Goal: Task Accomplishment & Management: Use online tool/utility

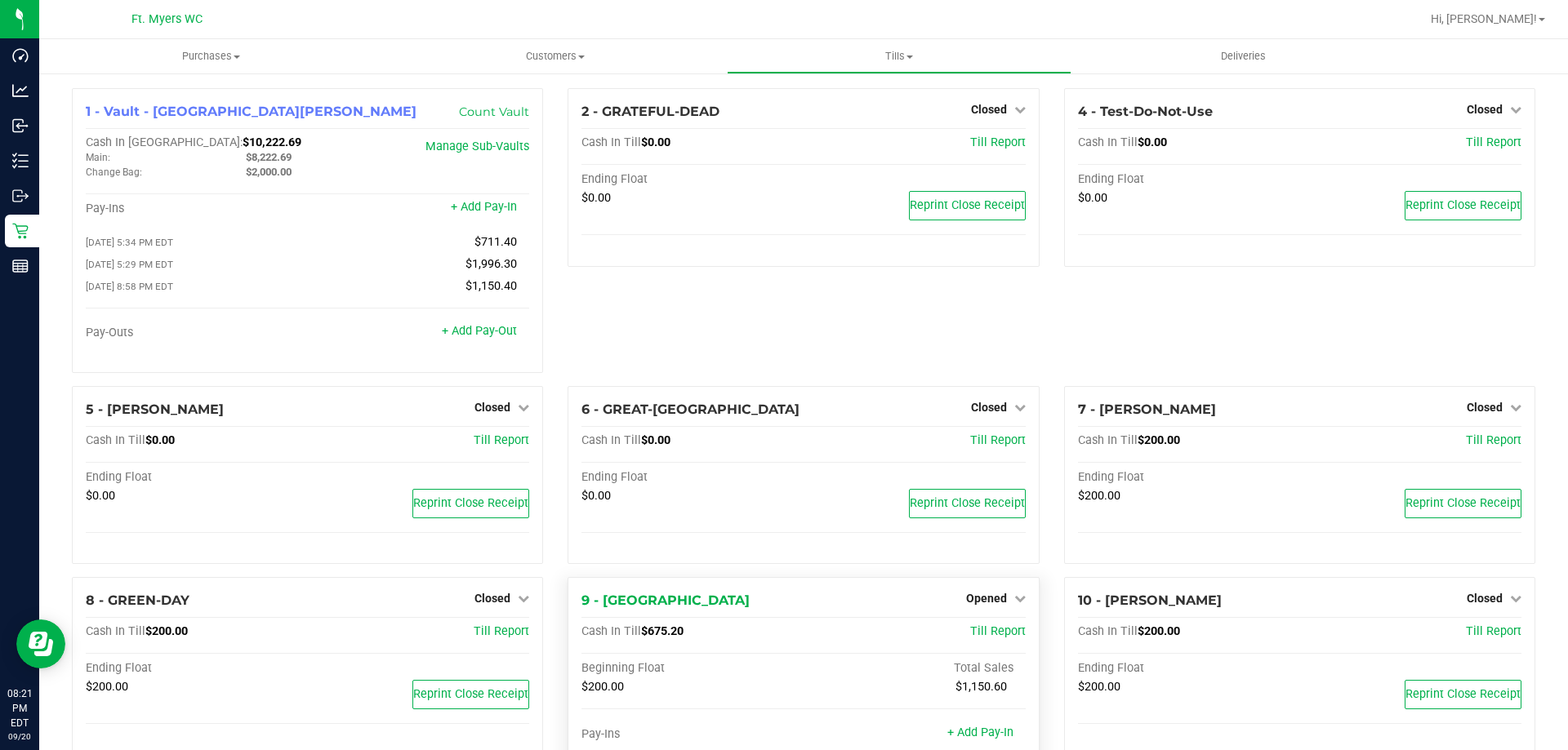
click at [1004, 592] on div "9 - [PERSON_NAME] Opened Close Till Cash In Till $675.20 Till Report Beginning …" at bounding box center [802, 704] width 471 height 255
click at [998, 597] on span "Opened" at bounding box center [985, 598] width 40 height 13
click at [992, 630] on link "Close Till" at bounding box center [987, 632] width 44 height 13
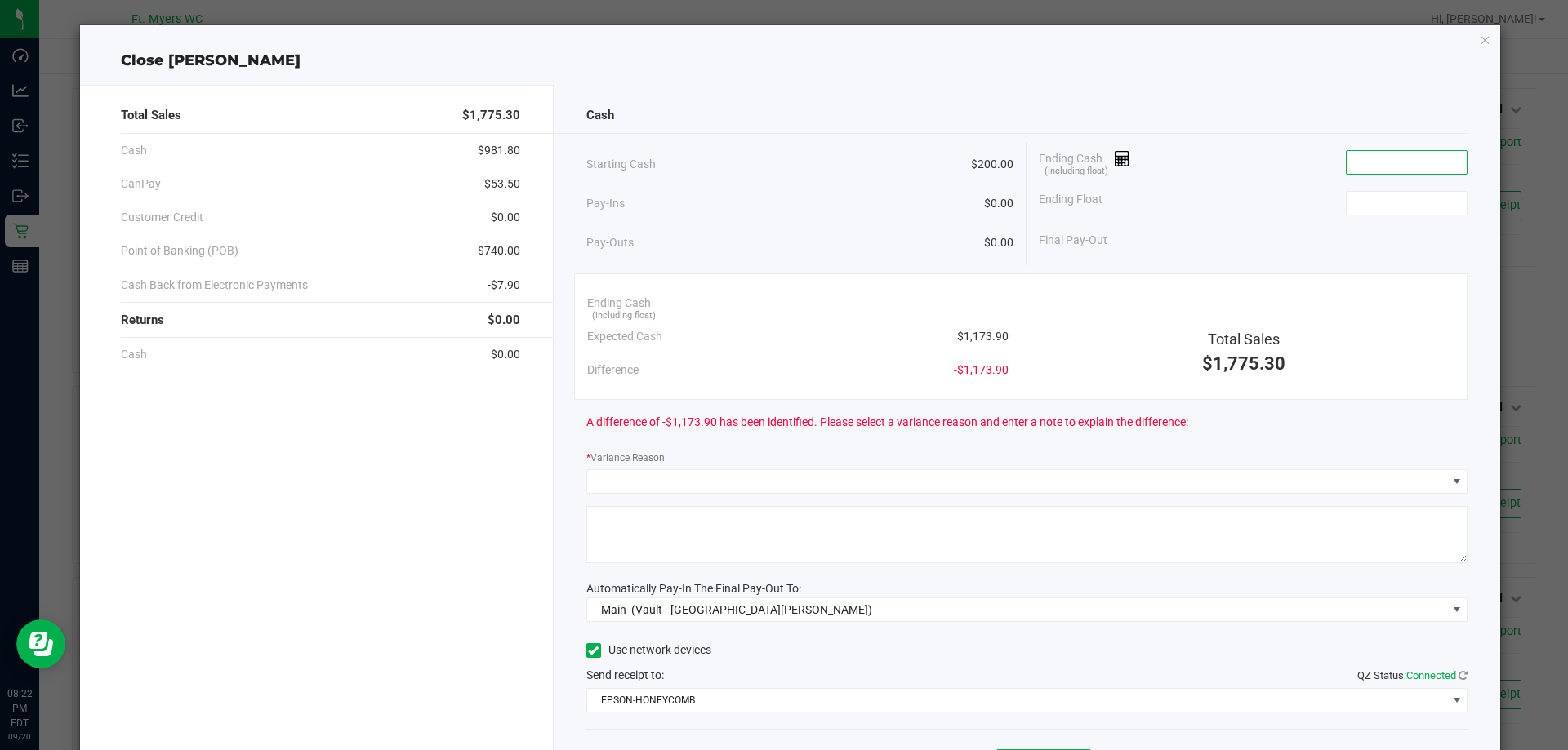
click at [1388, 159] on input at bounding box center [1406, 161] width 120 height 22
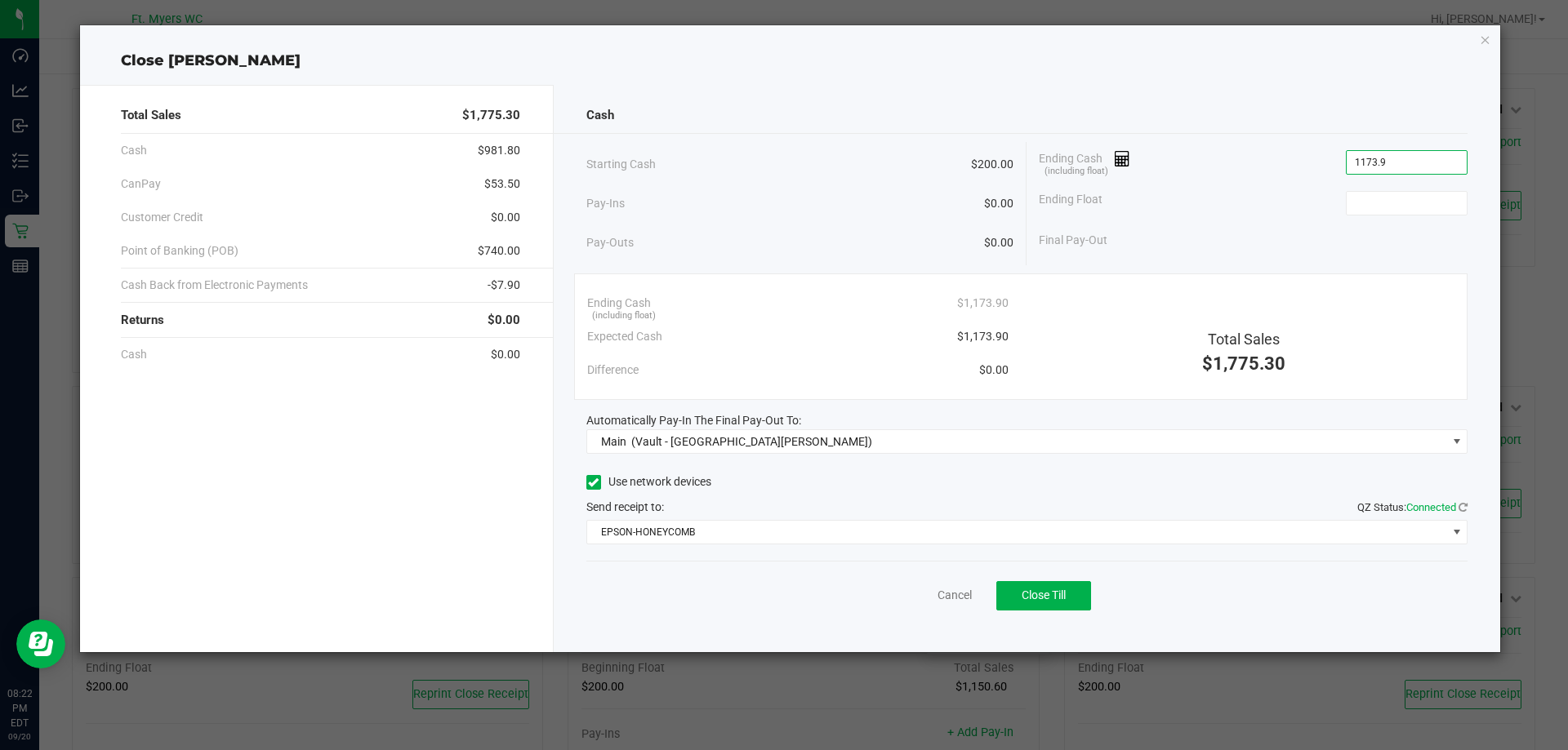
type input "$1,173.90"
type input "$200.00"
click at [1068, 593] on button "Close Till" at bounding box center [1044, 596] width 95 height 30
click at [902, 597] on link "Dismiss" at bounding box center [919, 595] width 39 height 17
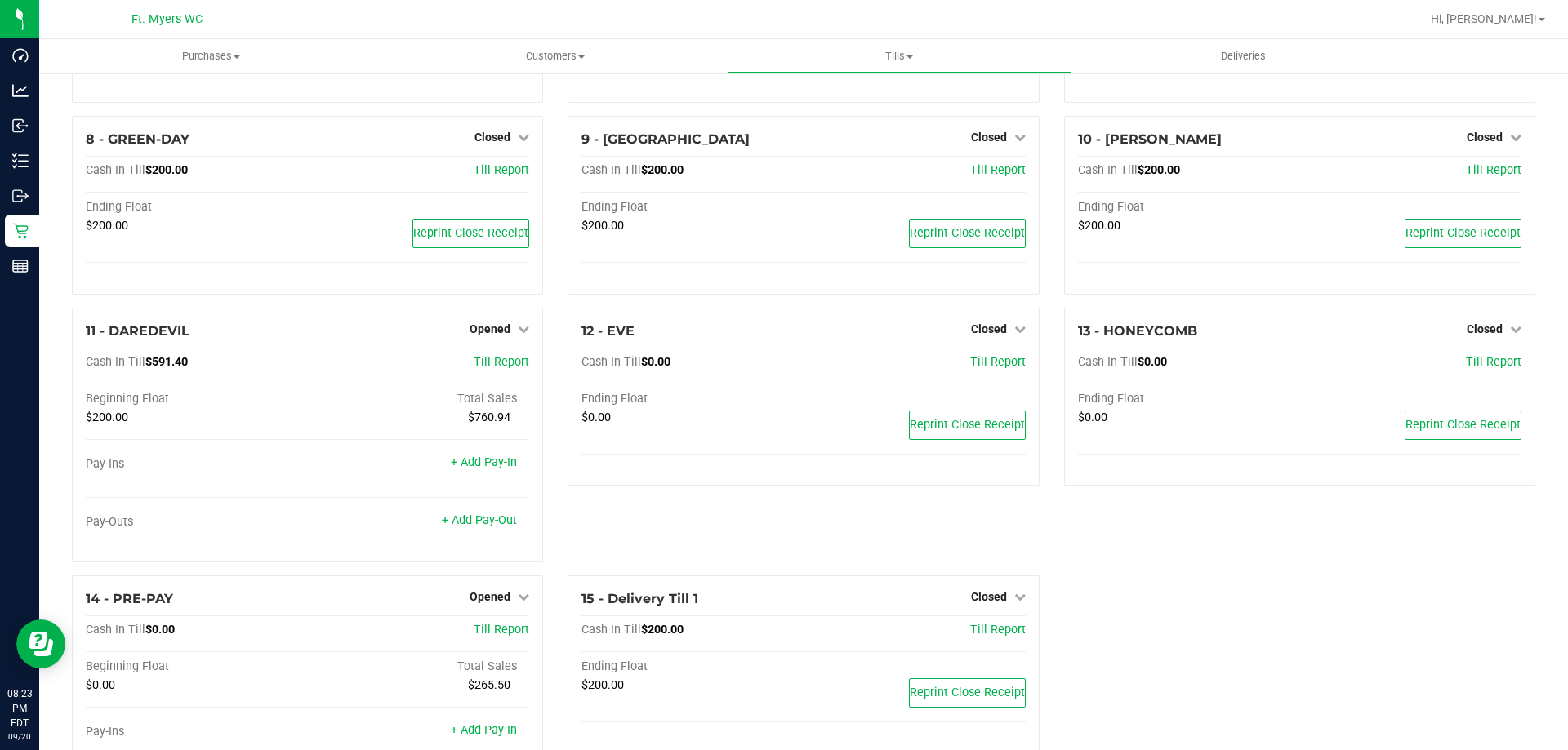
scroll to position [490, 0]
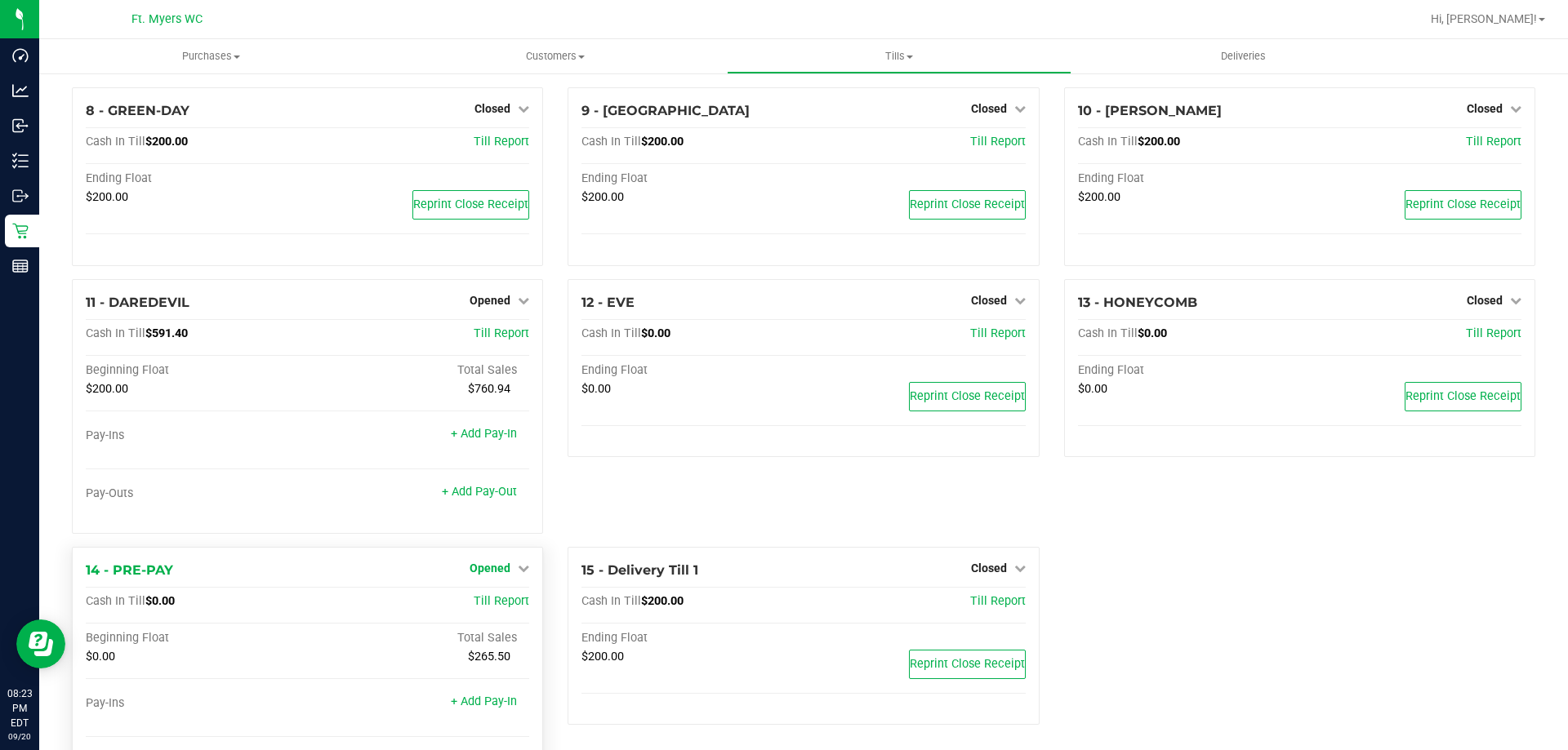
click at [494, 574] on span "Opened" at bounding box center [489, 568] width 40 height 13
click at [501, 600] on link "Close Till" at bounding box center [492, 601] width 44 height 13
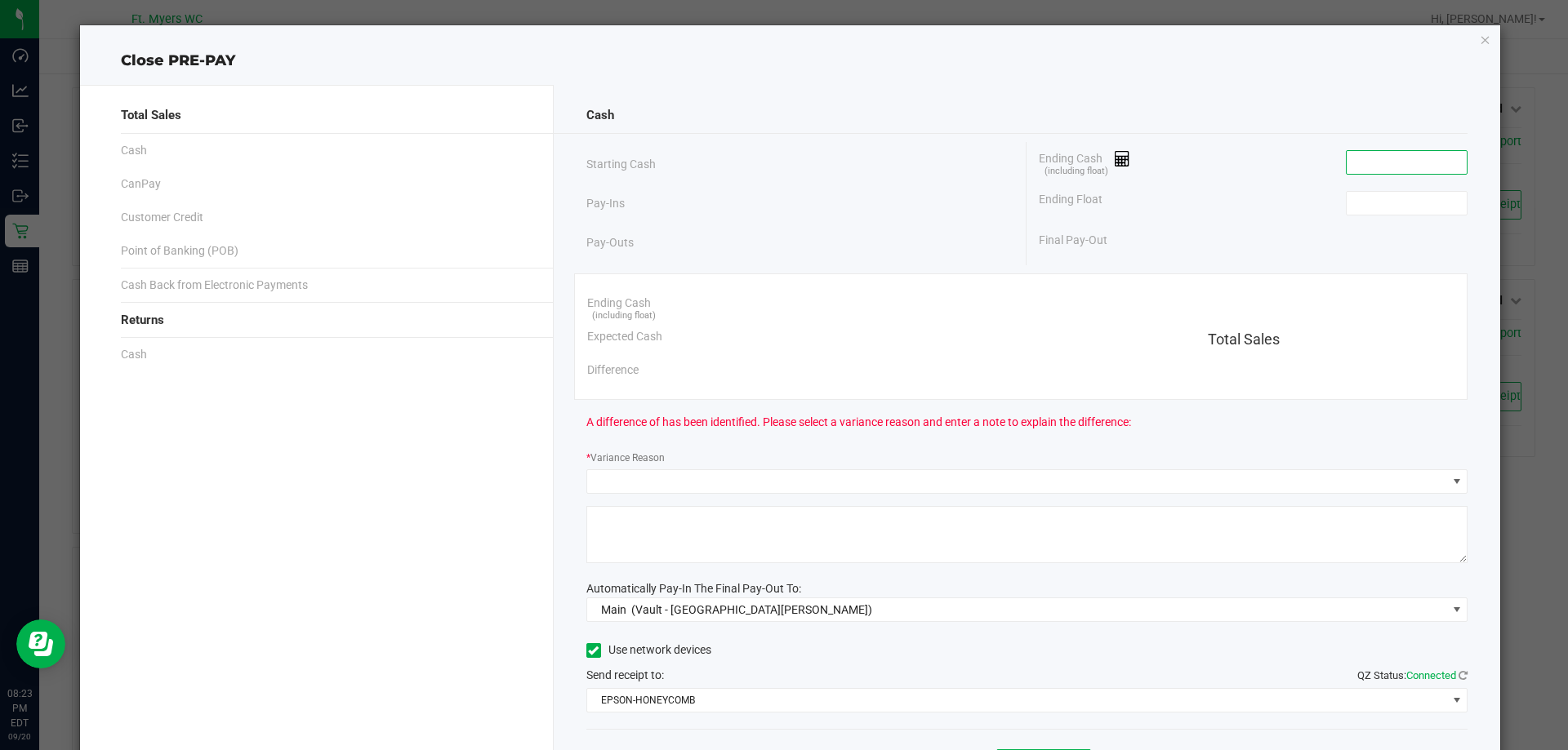
click at [1400, 172] on input at bounding box center [1406, 161] width 120 height 22
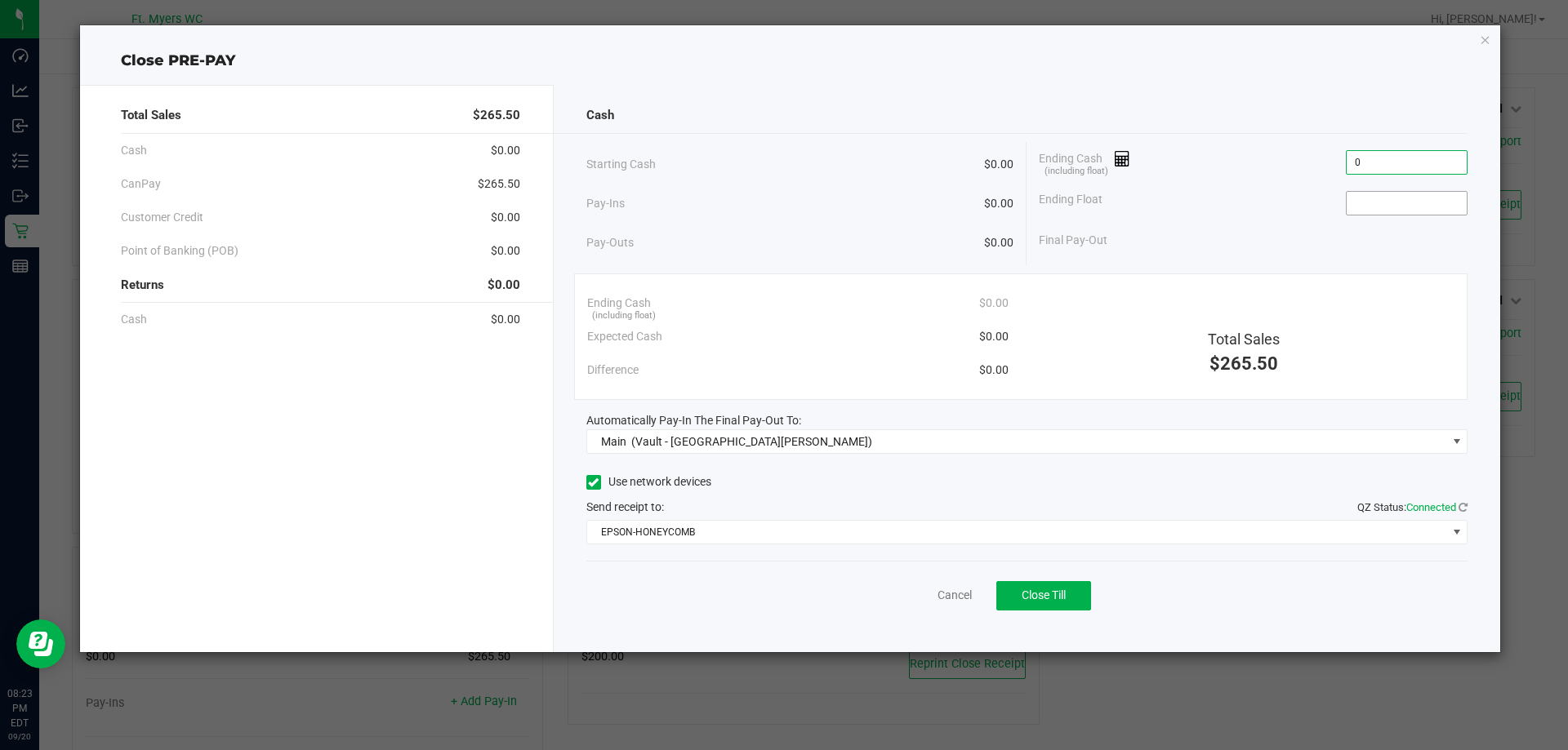
type input "$0.00"
click at [1391, 192] on input at bounding box center [1406, 203] width 120 height 22
type input "$0.00"
click at [1042, 605] on button "Close Till" at bounding box center [1044, 596] width 95 height 30
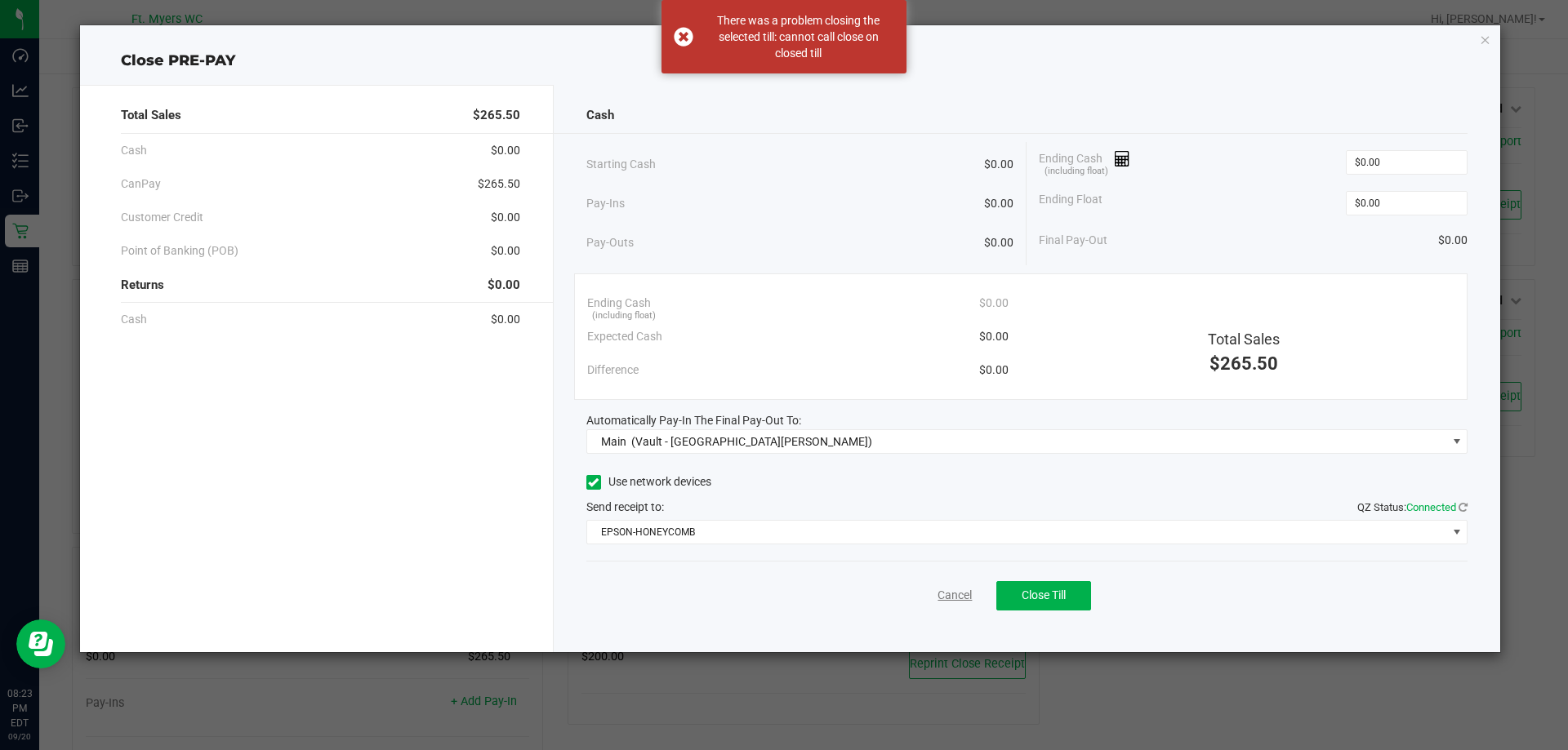
click at [953, 593] on link "Cancel" at bounding box center [955, 595] width 34 height 17
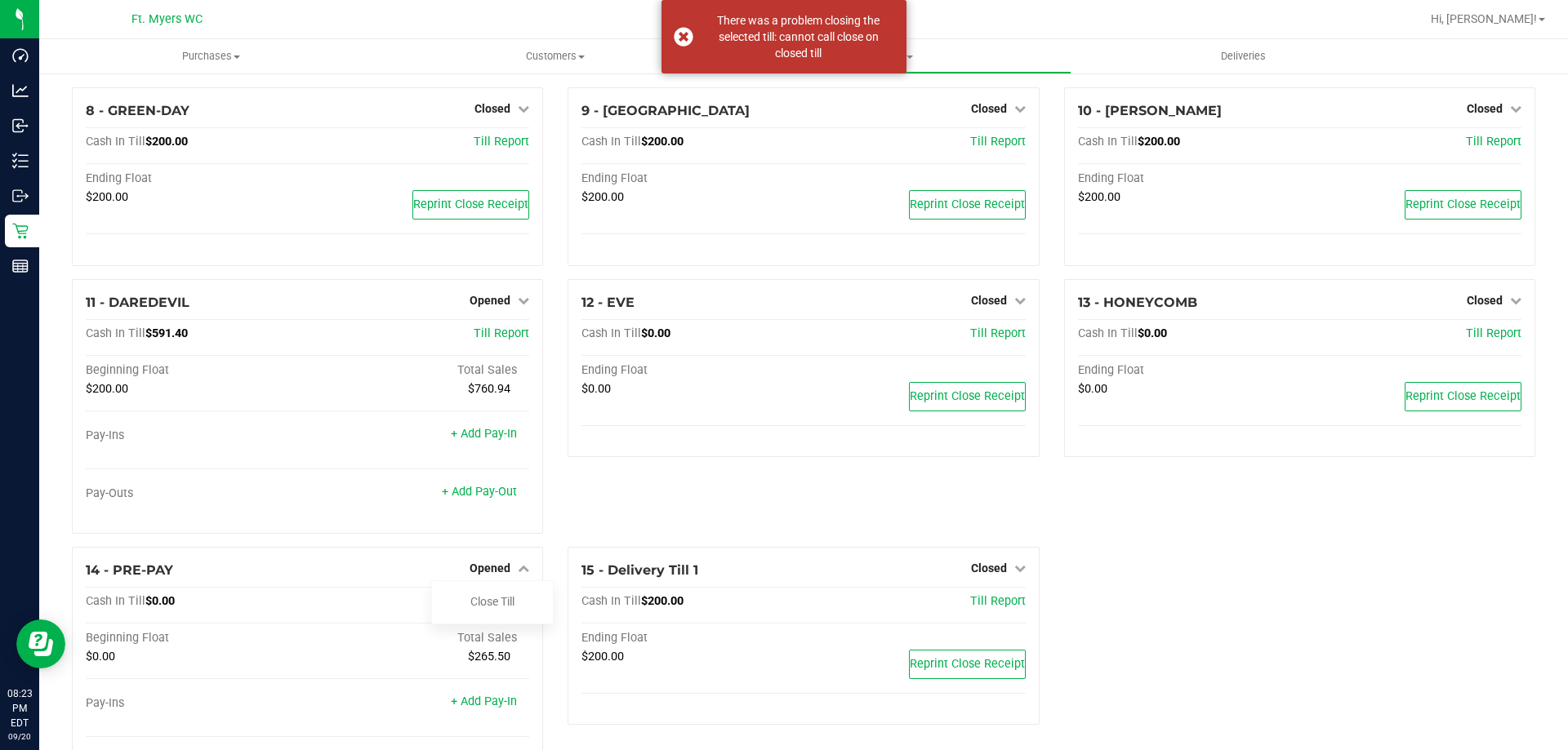
click at [705, 521] on div "12 - EVE Closed Open Till Cash In Till $0.00 Till Report Ending Float $0.00 Rep…" at bounding box center [803, 413] width 495 height 267
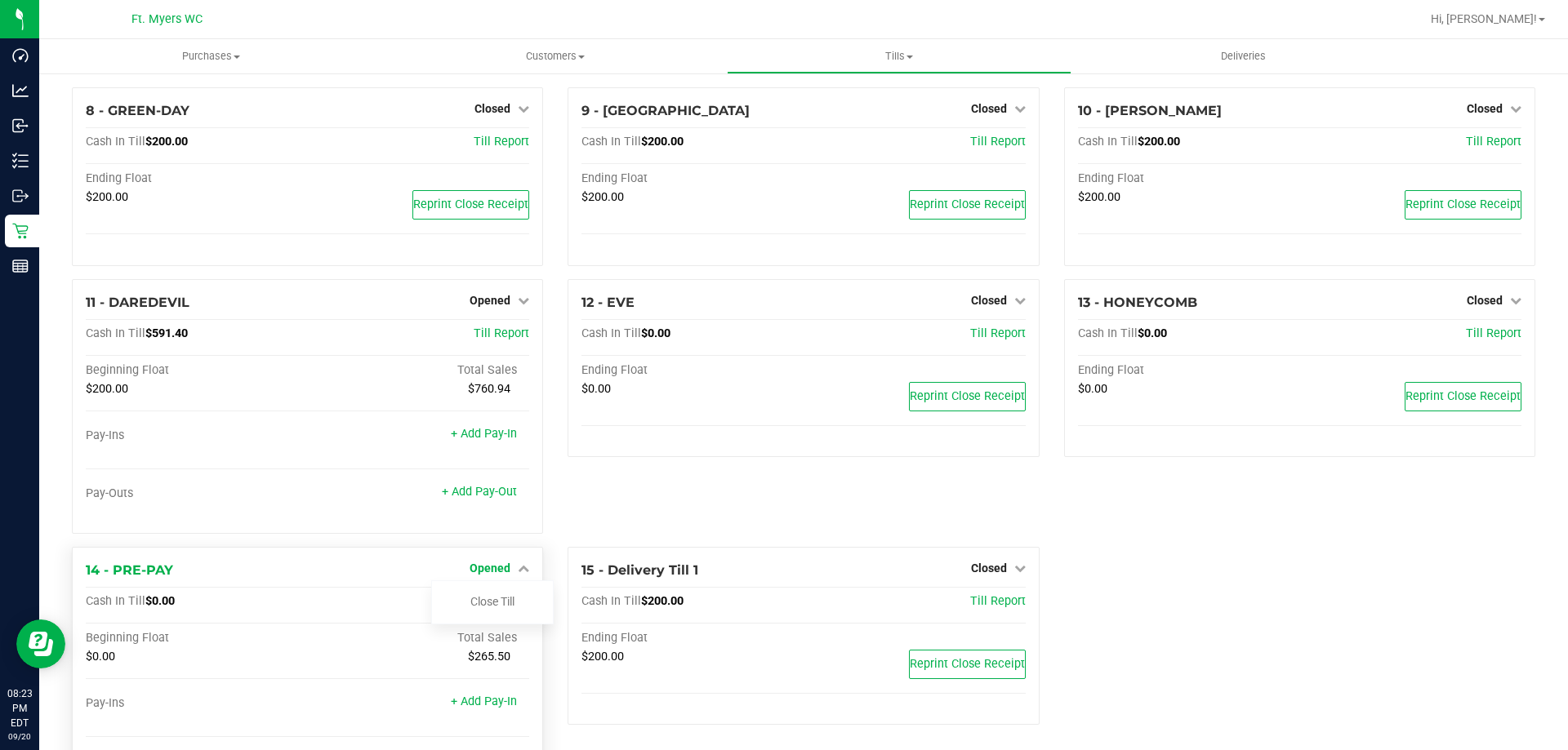
click at [518, 571] on icon at bounding box center [523, 568] width 12 height 12
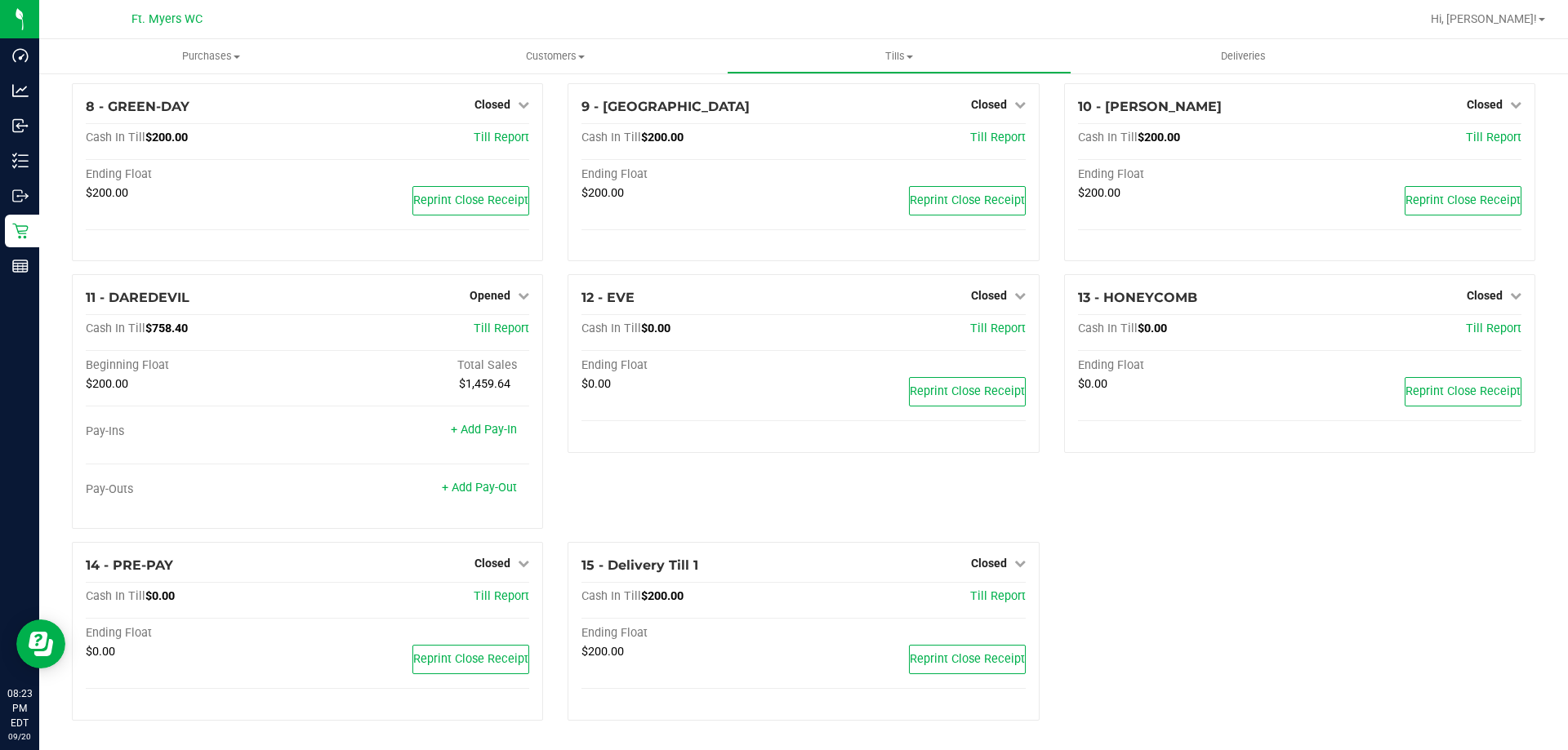
scroll to position [498, 0]
click at [495, 300] on span "Opened" at bounding box center [489, 296] width 40 height 13
click at [500, 326] on link "Close Till" at bounding box center [492, 329] width 44 height 13
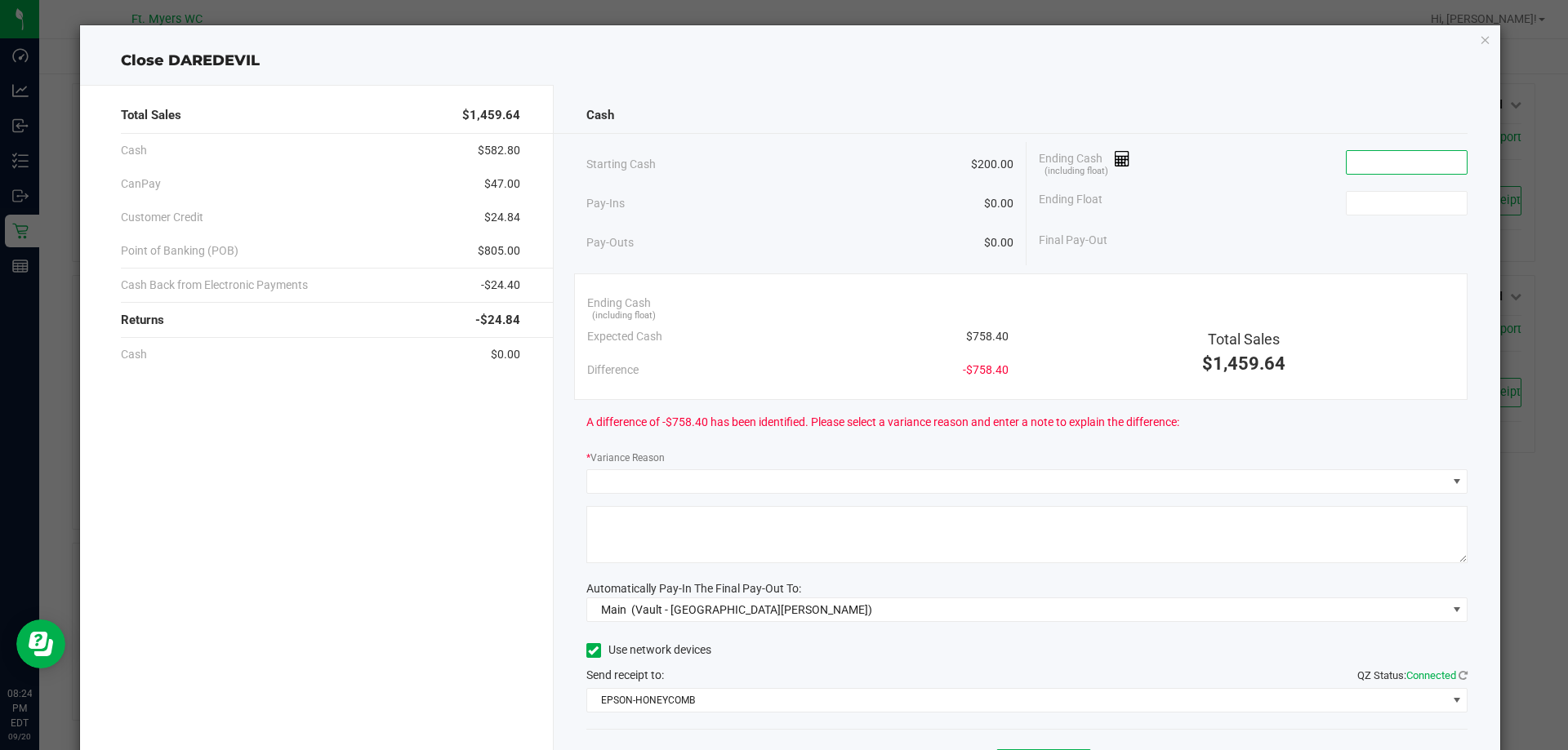
click at [1379, 158] on input at bounding box center [1406, 161] width 120 height 22
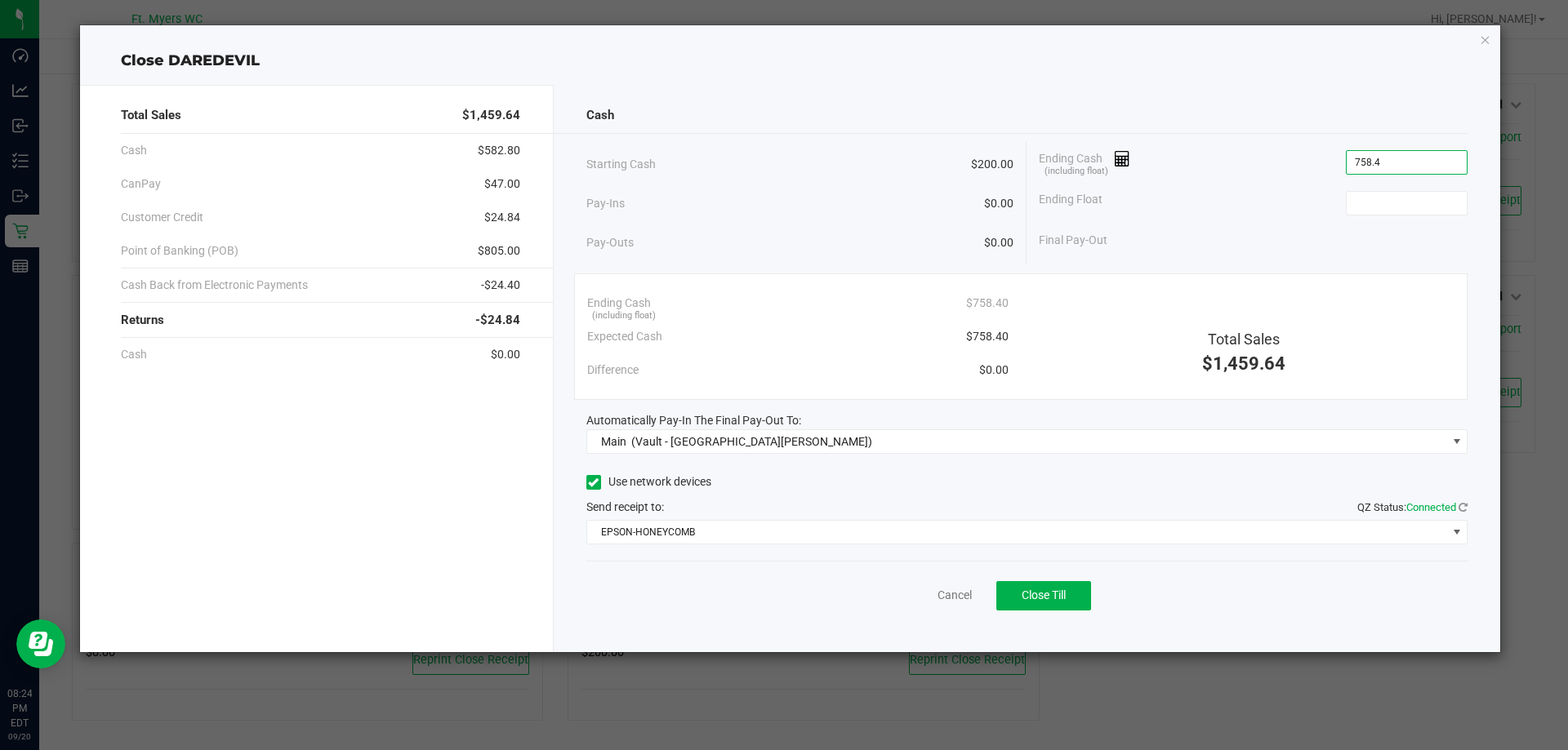
type input "$758.40"
type input "$200.00"
click at [1047, 600] on span "Close Till" at bounding box center [1043, 595] width 44 height 13
click at [922, 593] on link "Dismiss" at bounding box center [919, 595] width 39 height 17
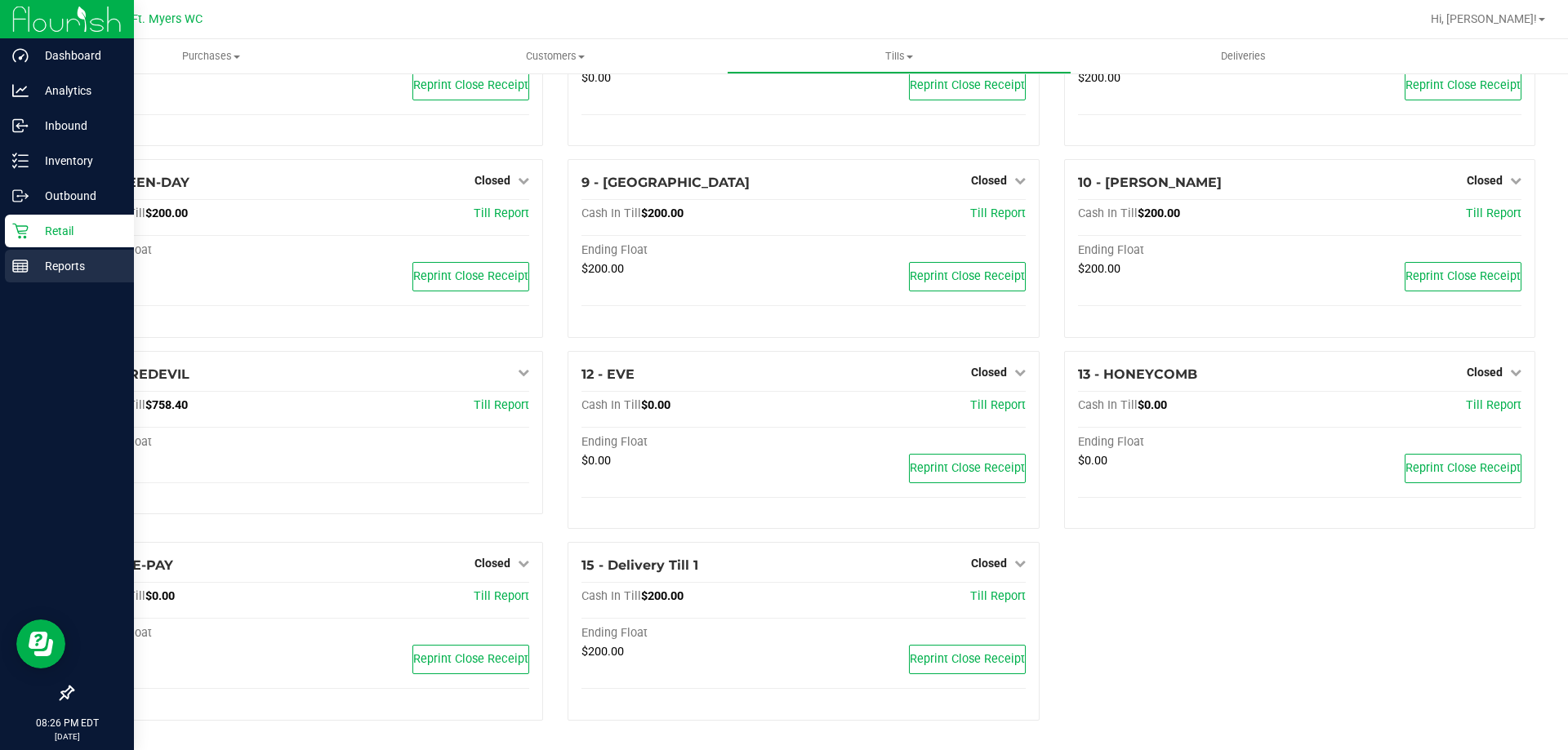
click at [18, 275] on div "Reports" at bounding box center [69, 266] width 129 height 32
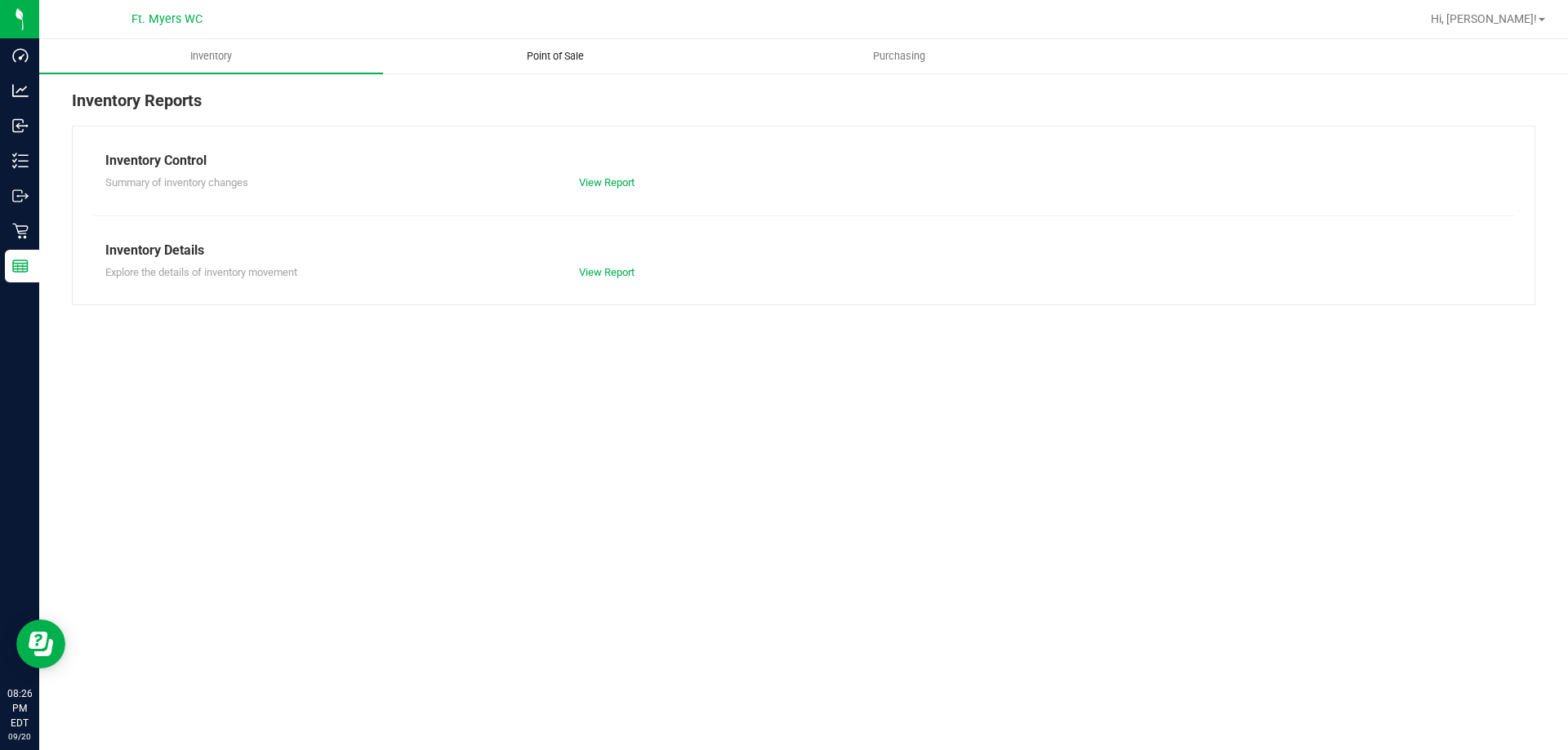
click at [618, 57] on uib-tab-heading "Point of Sale" at bounding box center [555, 57] width 342 height 32
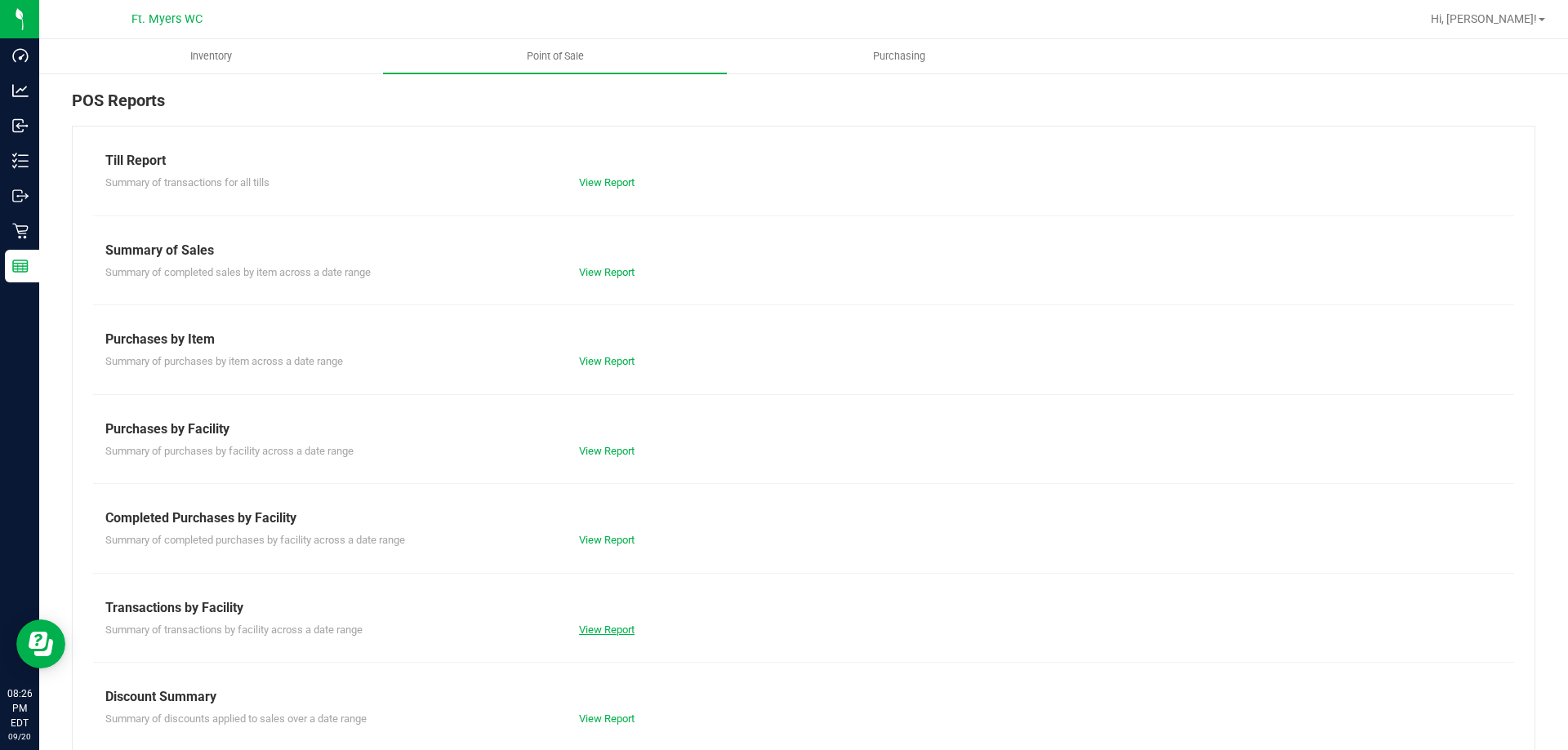
click at [608, 635] on link "View Report" at bounding box center [607, 630] width 56 height 13
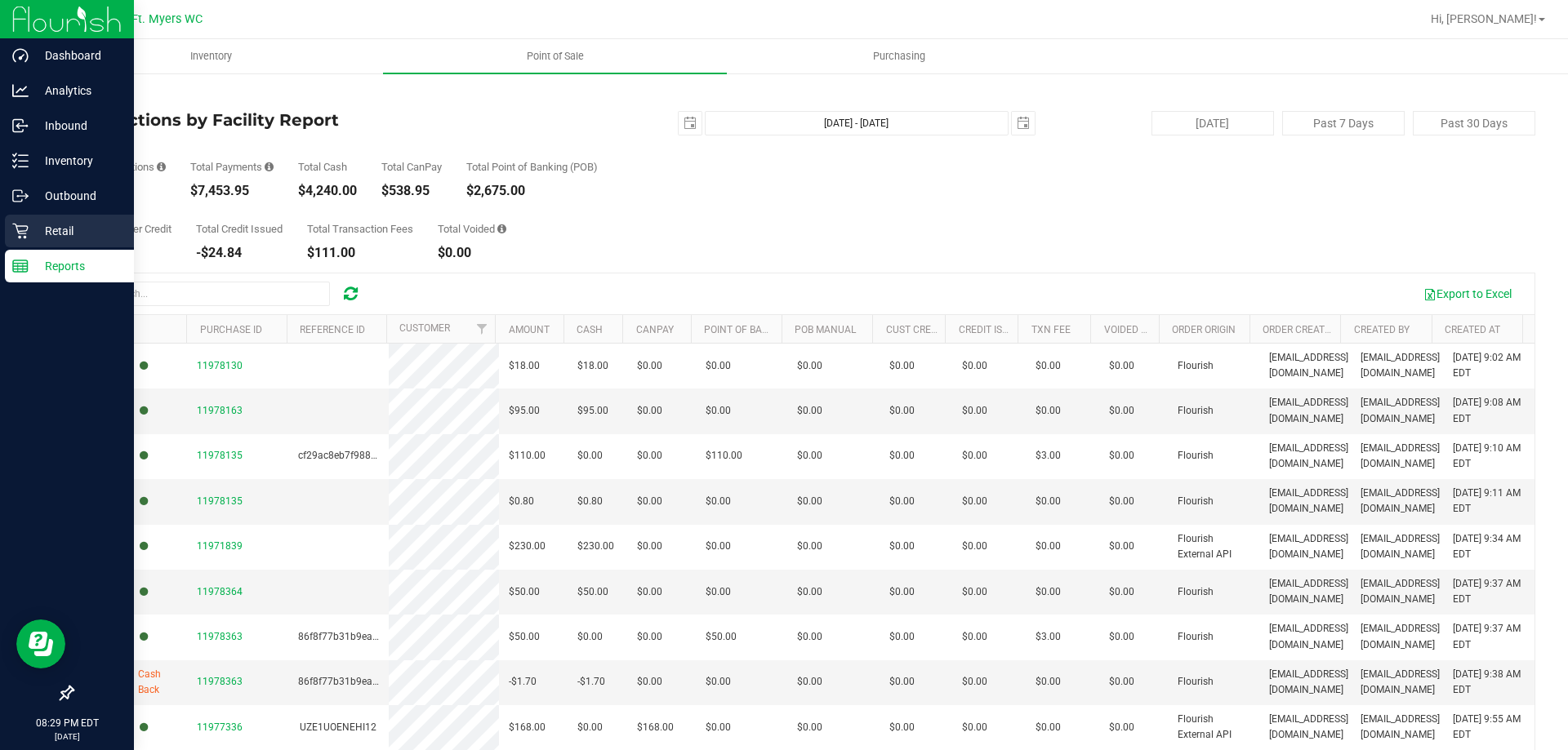
click at [39, 227] on p "Retail" at bounding box center [77, 231] width 98 height 20
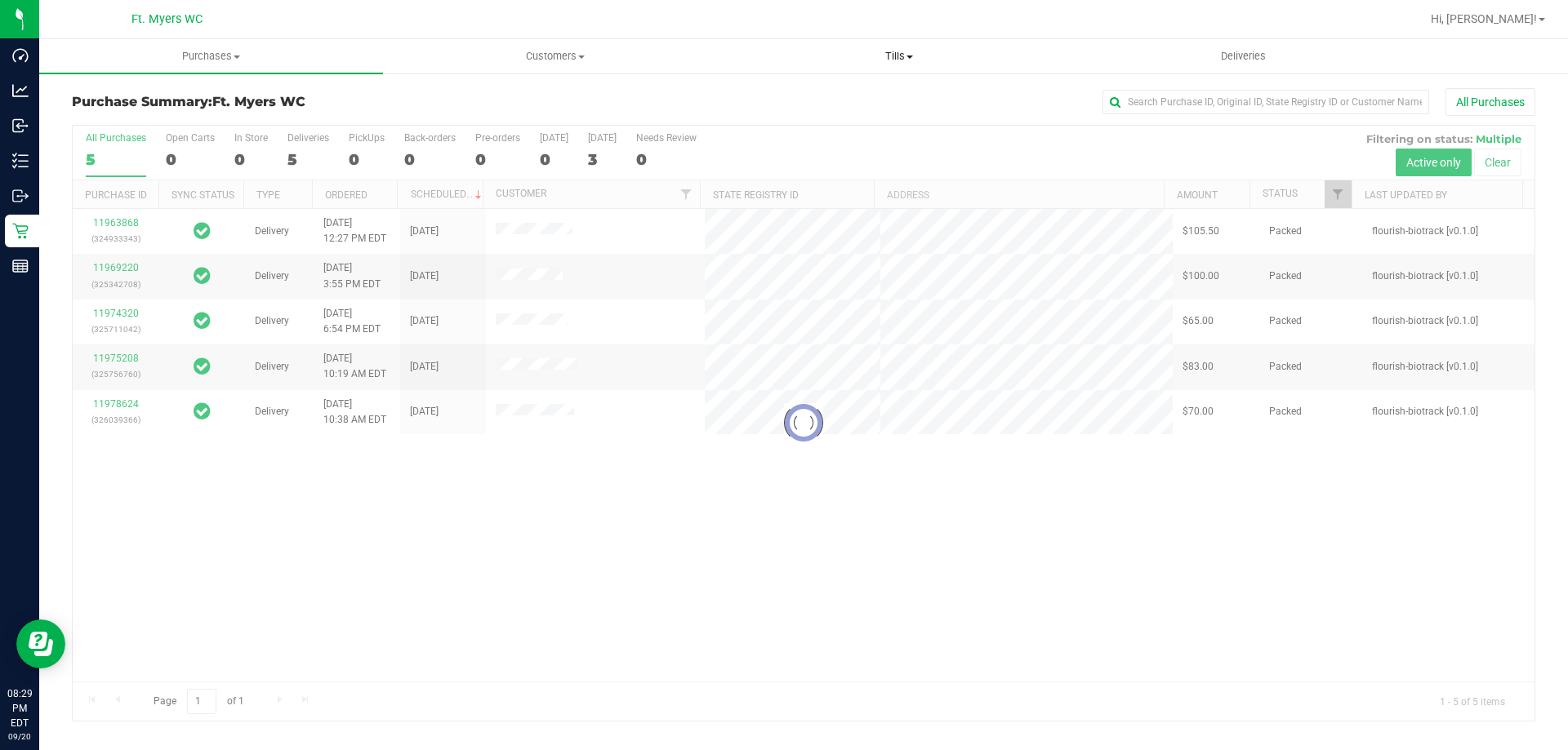
click at [929, 52] on span "Tills" at bounding box center [898, 57] width 342 height 14
click at [889, 124] on li "Reconcile e-payments" at bounding box center [898, 118] width 344 height 20
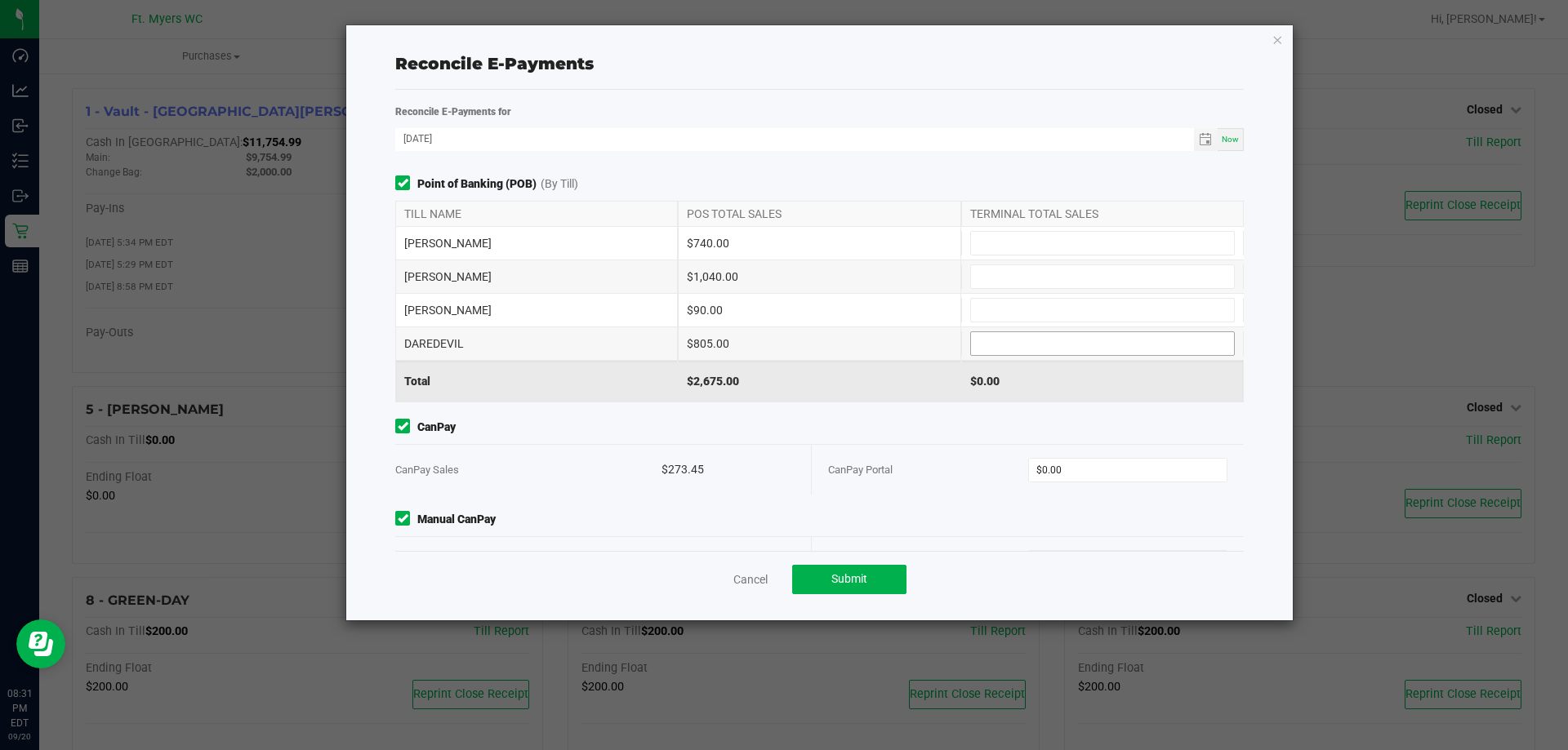
scroll to position [50, 0]
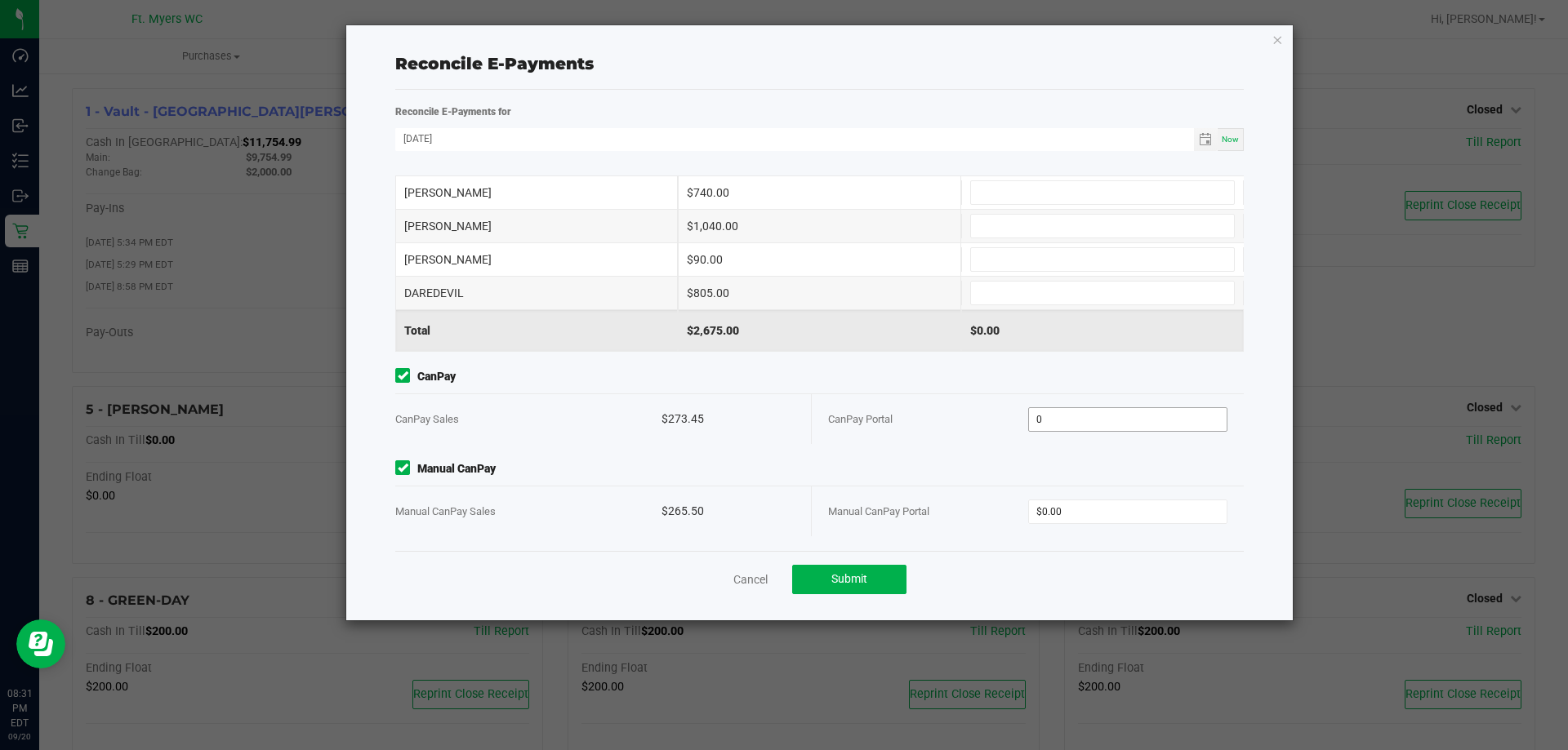
click at [1131, 428] on input "0" at bounding box center [1127, 419] width 198 height 22
type input "$273.45"
type input "$265.50"
click at [1020, 194] on input at bounding box center [1102, 192] width 263 height 22
type input "$805.00"
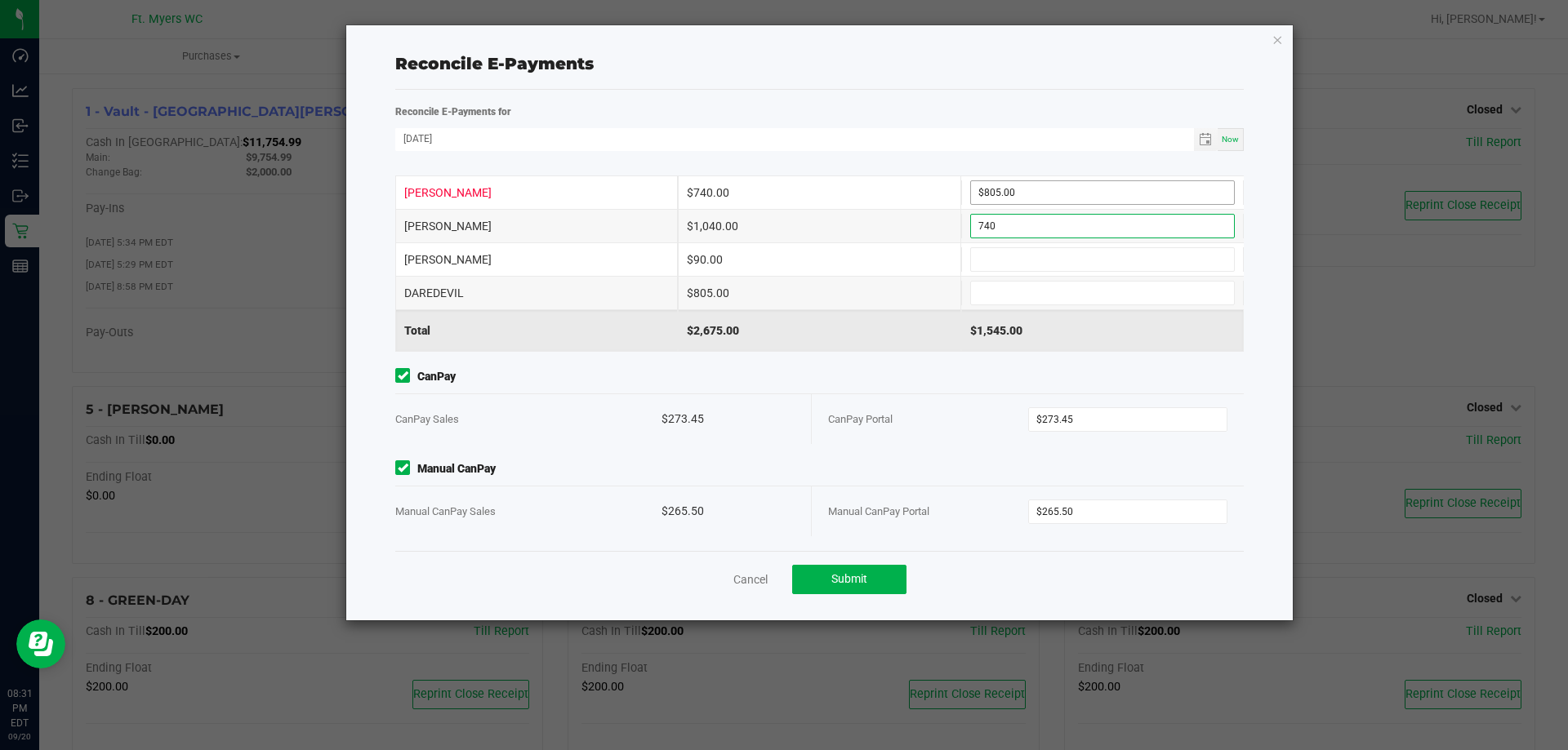
type input "$740.00"
type input "$90.00"
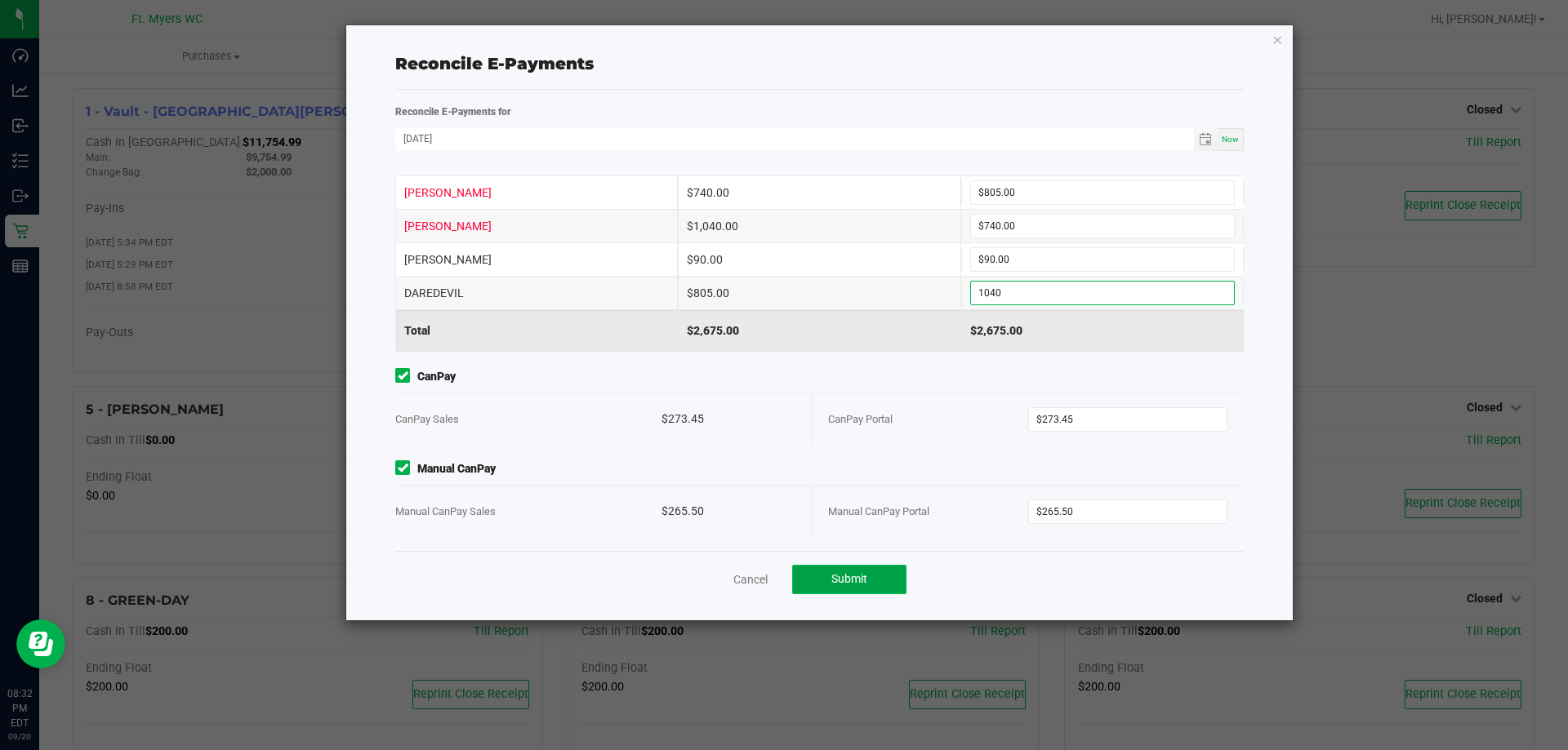
type input "$1,040.00"
click at [871, 589] on button "Submit" at bounding box center [849, 580] width 114 height 30
